Goal: Use online tool/utility: Utilize a website feature to perform a specific function

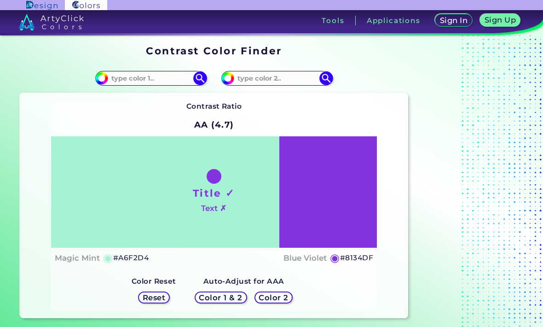
scroll to position [0, 0]
click at [157, 73] on input at bounding box center [151, 78] width 86 height 12
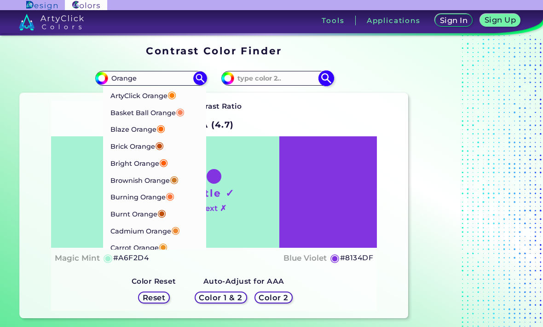
type input "Orange"
click at [264, 83] on input at bounding box center [277, 78] width 86 height 12
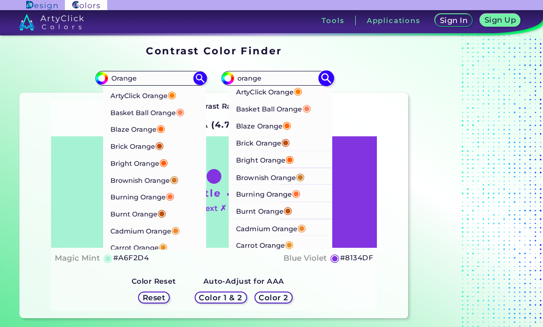
type input "orange"
click at [287, 212] on span "◉" at bounding box center [288, 210] width 9 height 12
type input "#c04e01"
type input "#C04E01"
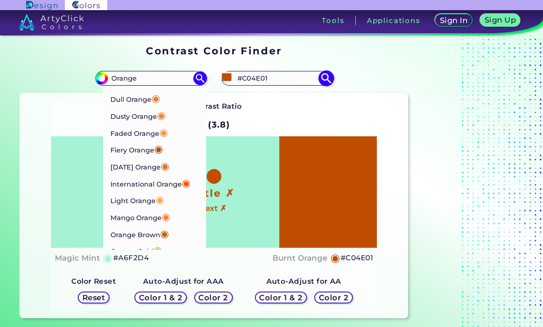
scroll to position [216, 0]
click at [157, 192] on p "Light Orange ◉" at bounding box center [137, 198] width 54 height 17
type input "#fdaa48"
type input "#FDAA48"
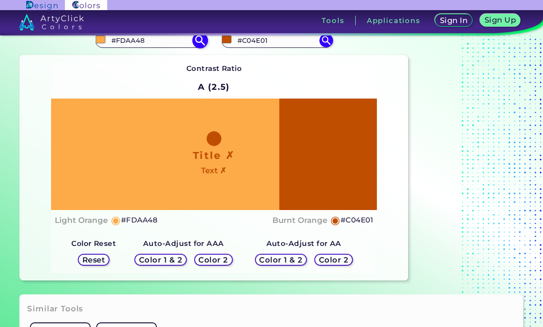
scroll to position [39, 0]
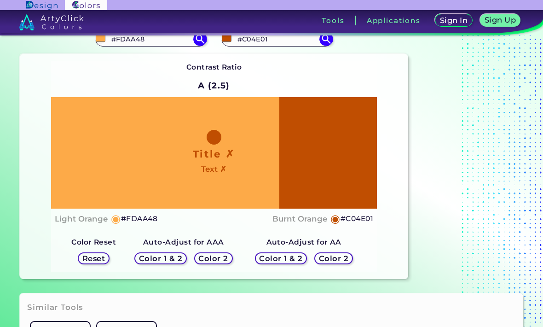
click at [104, 226] on h4 "Light Orange" at bounding box center [81, 218] width 53 height 13
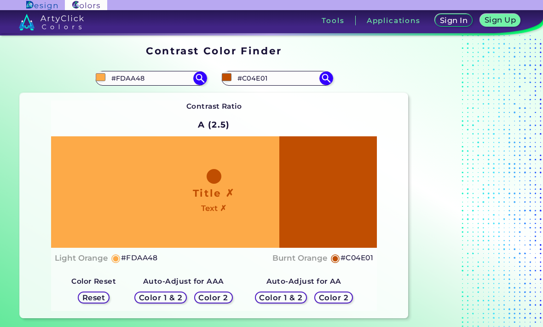
scroll to position [0, 0]
click at [216, 183] on div "Title ✗ Text ✗" at bounding box center [214, 191] width 326 height 111
click at [215, 184] on div at bounding box center [214, 176] width 15 height 15
click at [216, 215] on h4 "Text ✗" at bounding box center [213, 208] width 25 height 13
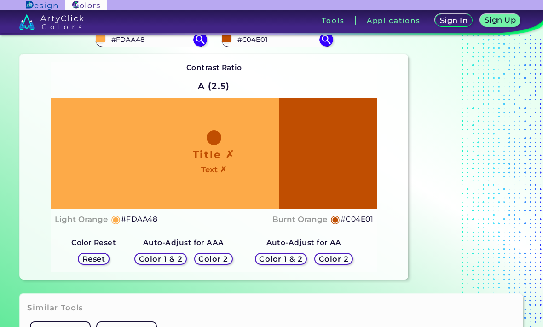
scroll to position [40, 0]
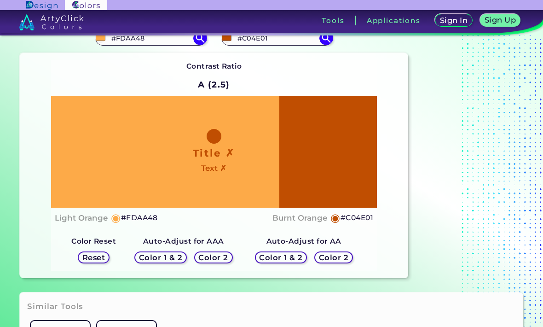
click at [170, 261] on h5 "Color 1 & 2" at bounding box center [160, 257] width 41 height 7
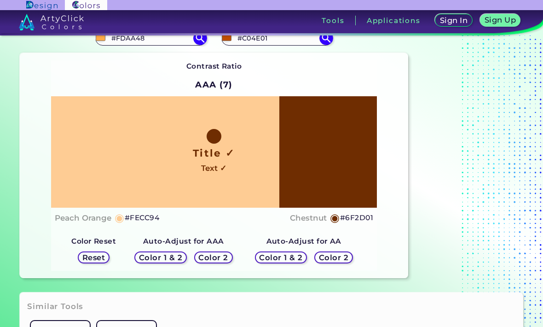
click at [216, 261] on h5 "Color 2" at bounding box center [213, 257] width 31 height 8
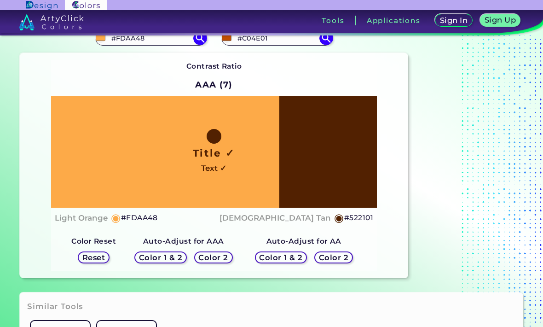
click at [291, 262] on h5 "Color 1 & 2" at bounding box center [281, 258] width 44 height 8
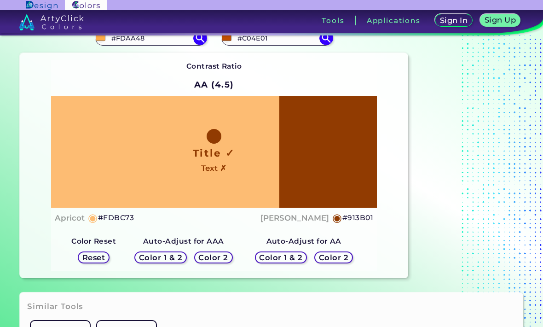
click at [104, 261] on h5 "Reset" at bounding box center [93, 257] width 21 height 7
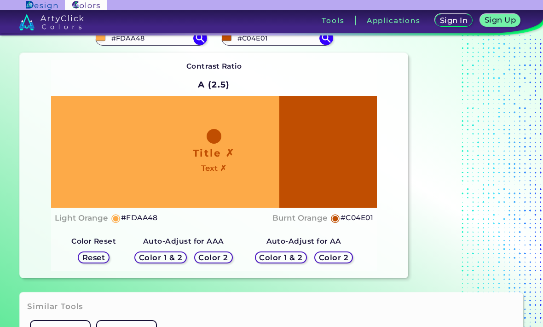
click at [198, 201] on div "Title ✗ Text ✗" at bounding box center [214, 151] width 326 height 111
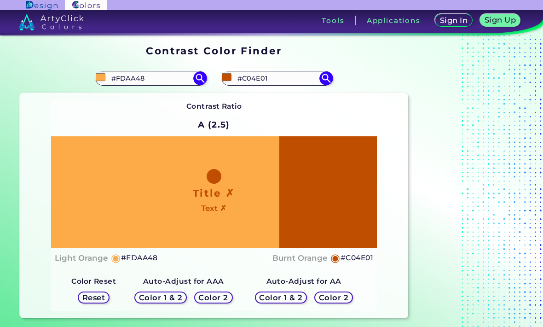
scroll to position [0, 0]
